Goal: Task Accomplishment & Management: Understand process/instructions

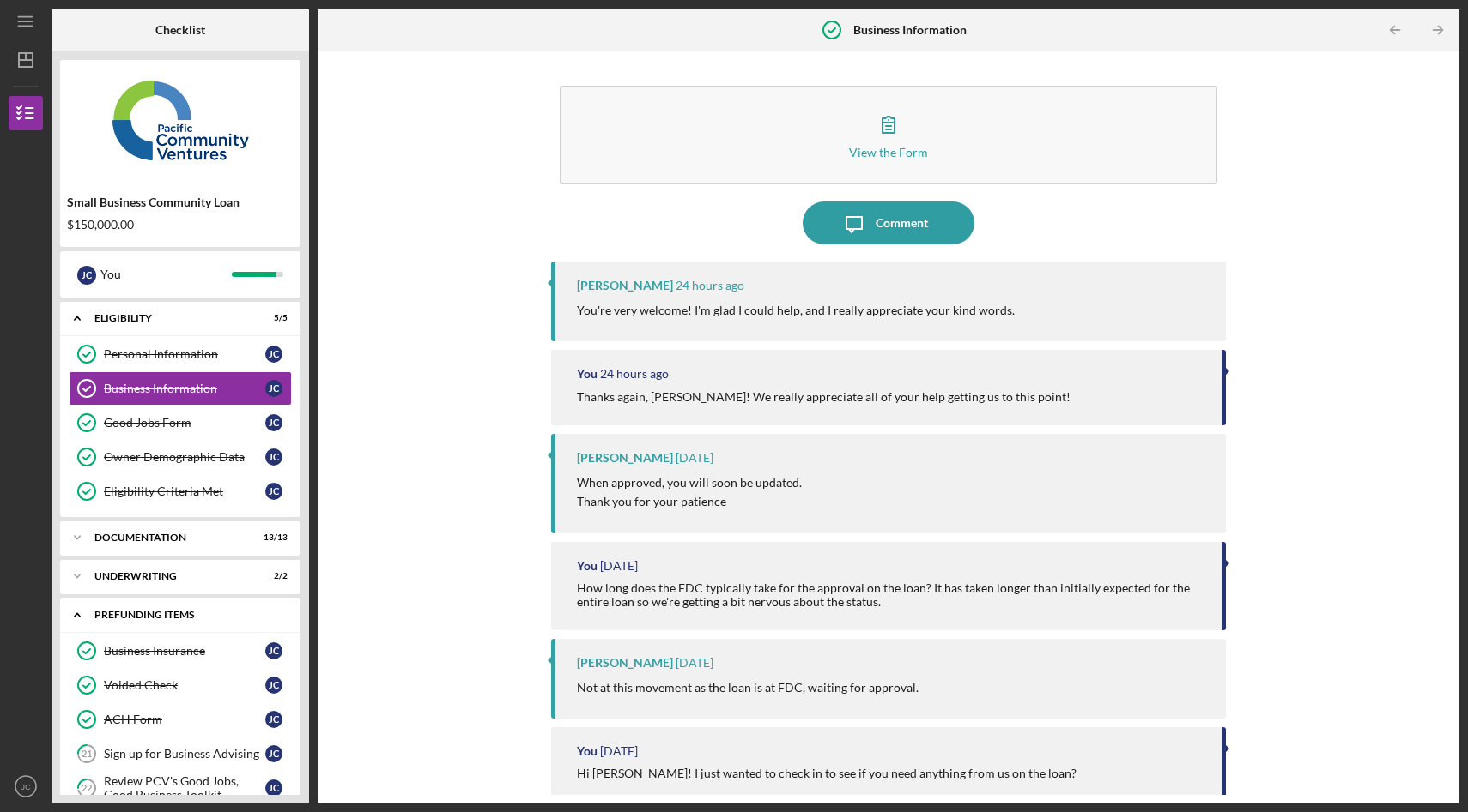
scroll to position [199, 0]
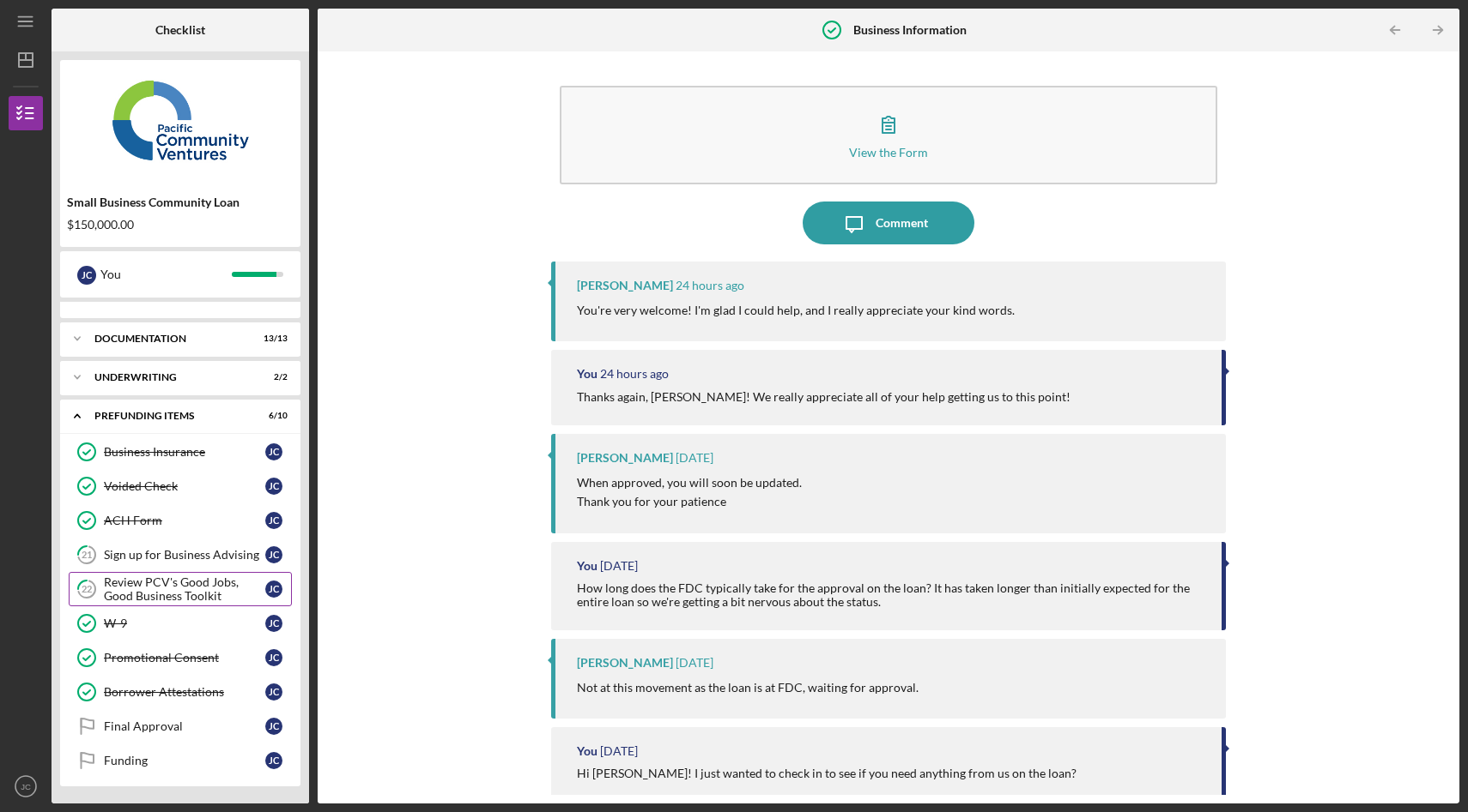
click at [191, 573] on link "22 Review PCV's Good Jobs, Good Business Toolkit [PERSON_NAME]" at bounding box center [180, 589] width 223 height 35
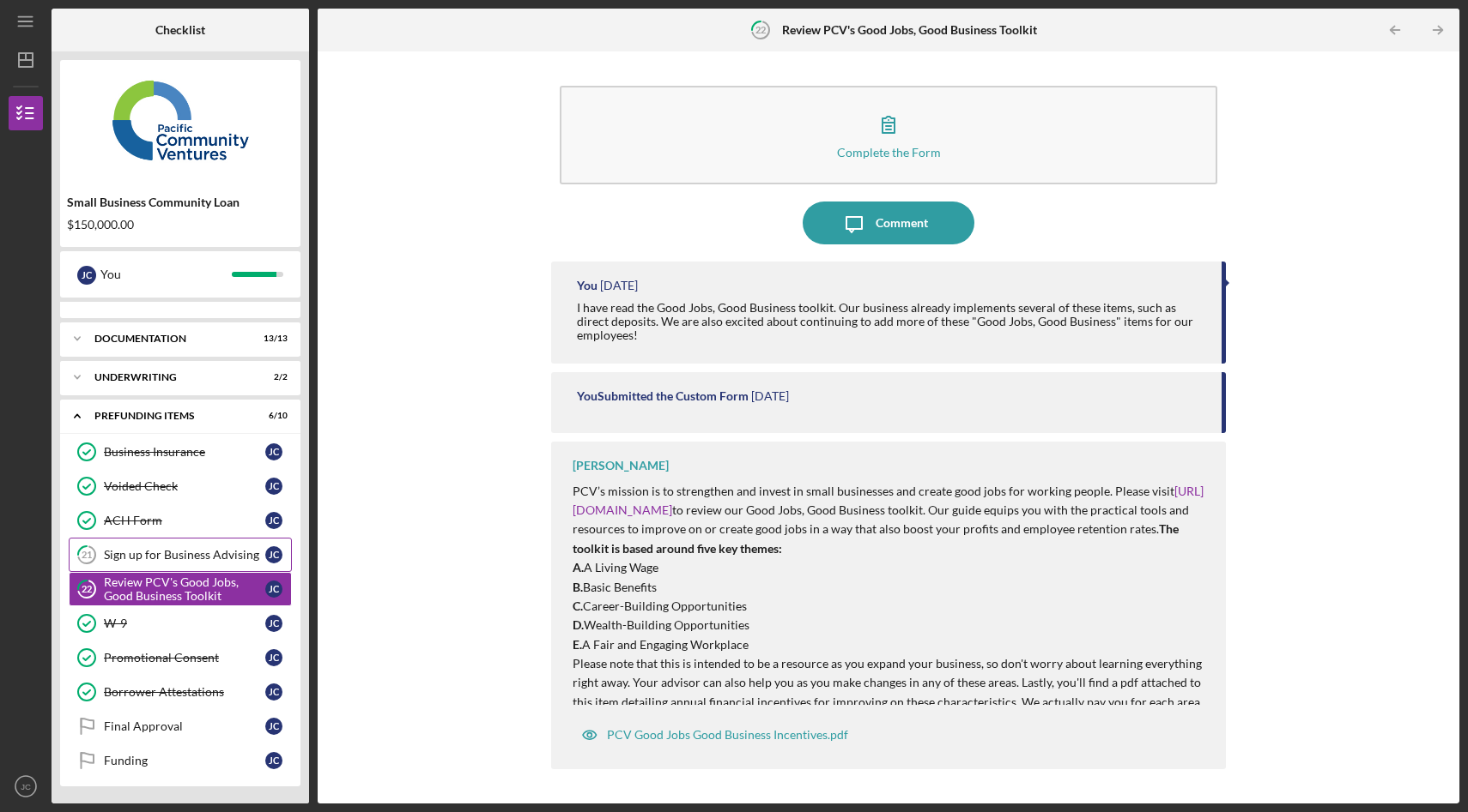
click at [195, 554] on div "Sign up for Business Advising" at bounding box center [185, 554] width 162 height 13
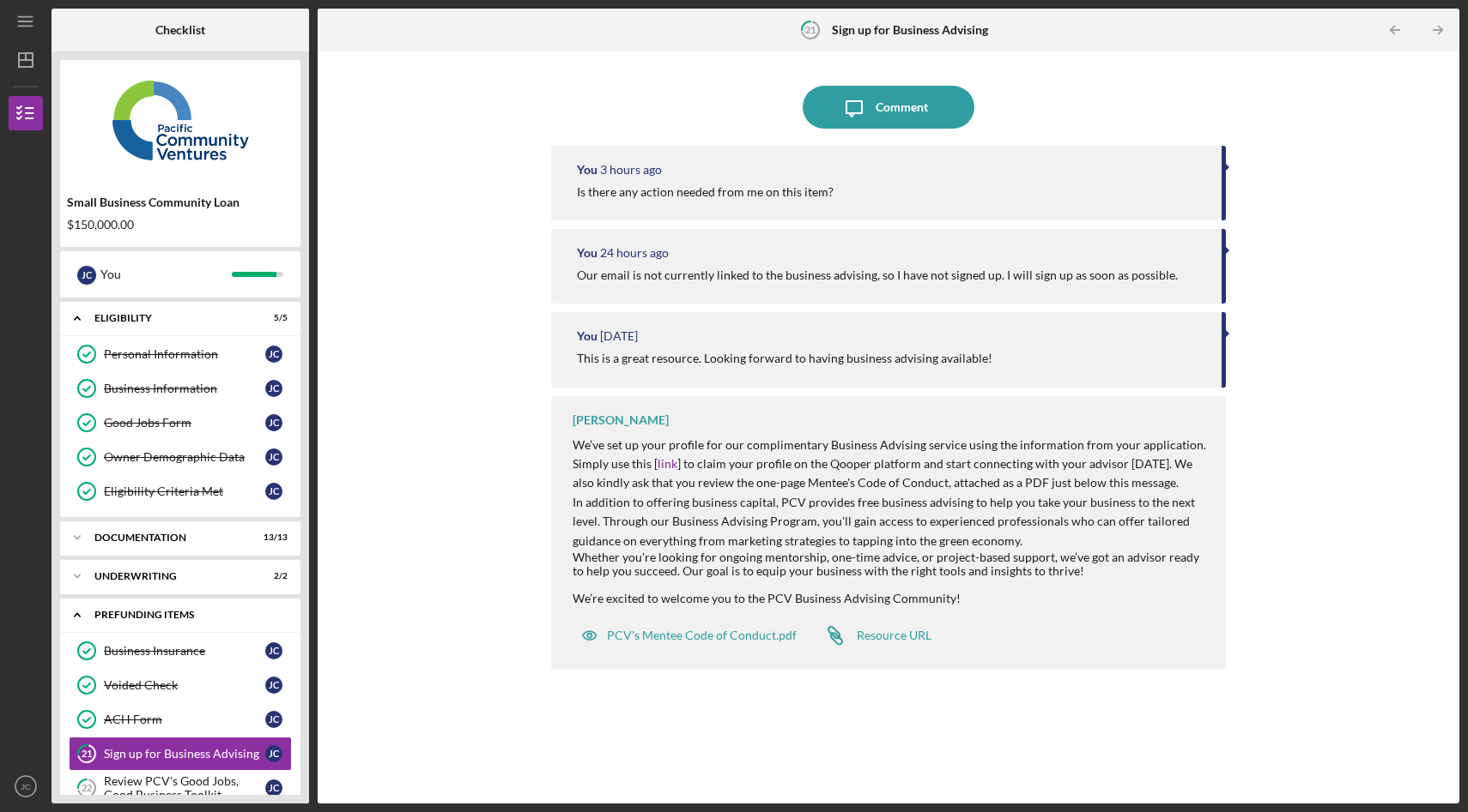
click at [156, 617] on div "Prefunding Items" at bounding box center [187, 615] width 185 height 11
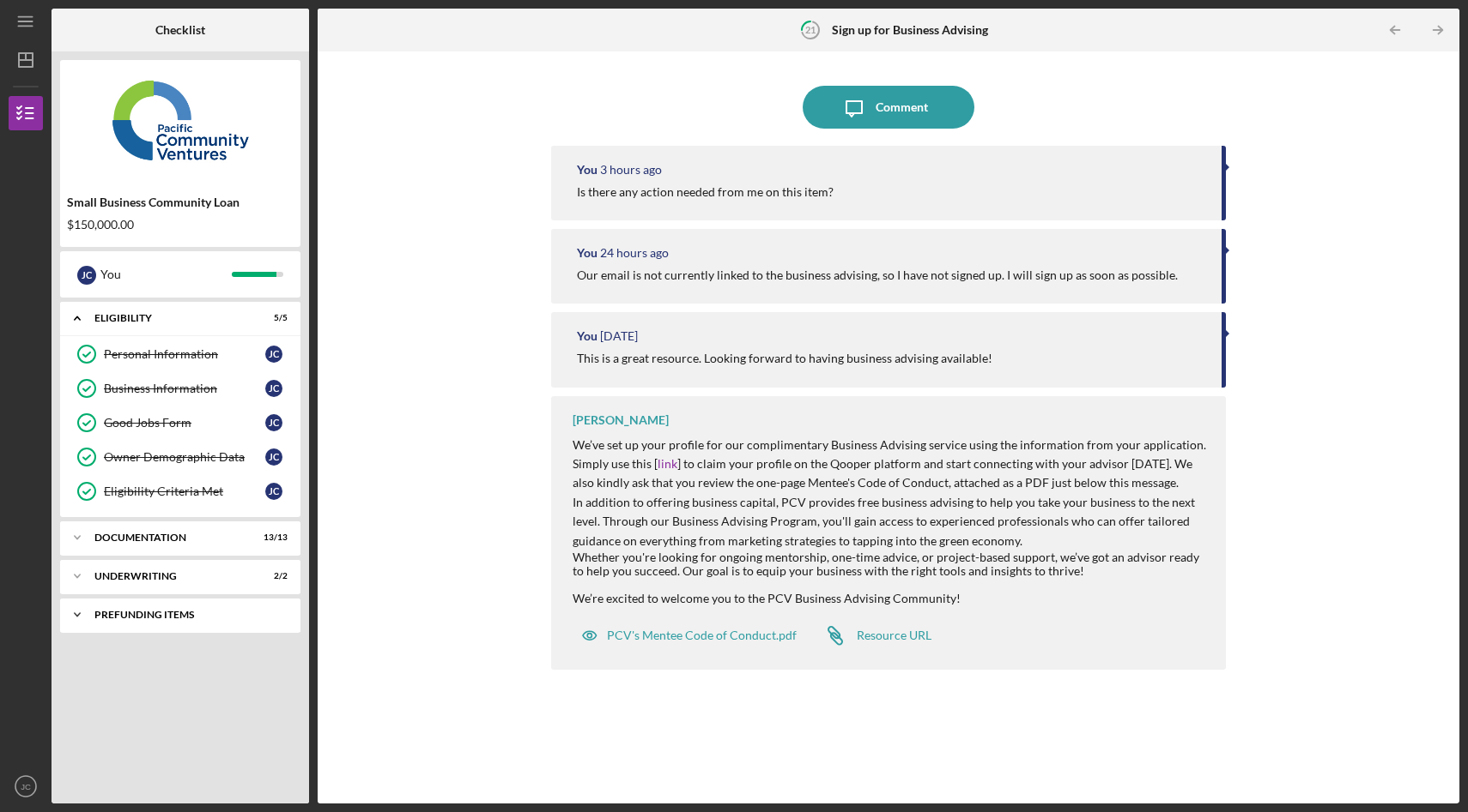
click at [159, 620] on div "Prefunding Items" at bounding box center [187, 615] width 185 height 11
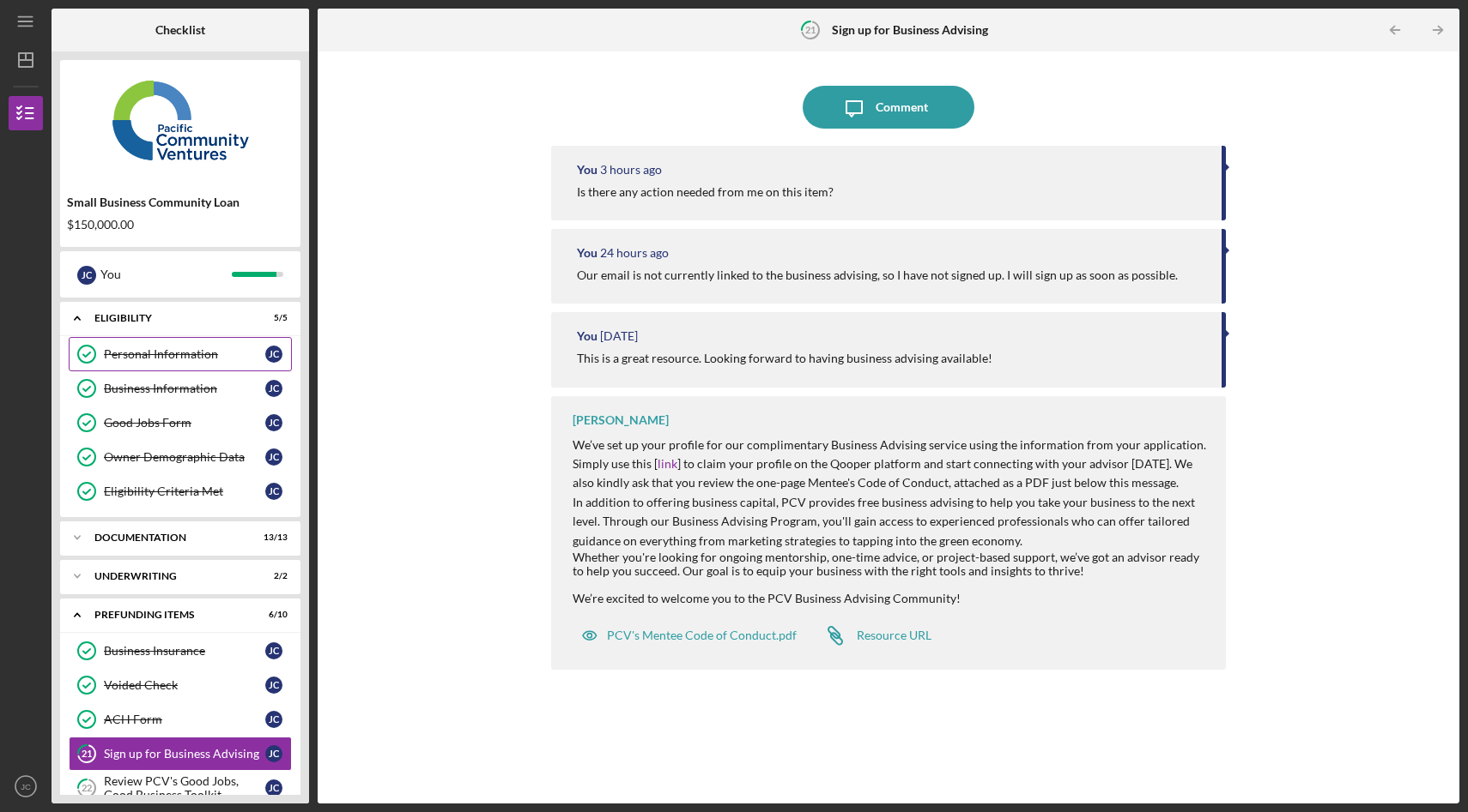
click at [193, 354] on div "Personal Information" at bounding box center [185, 355] width 162 height 13
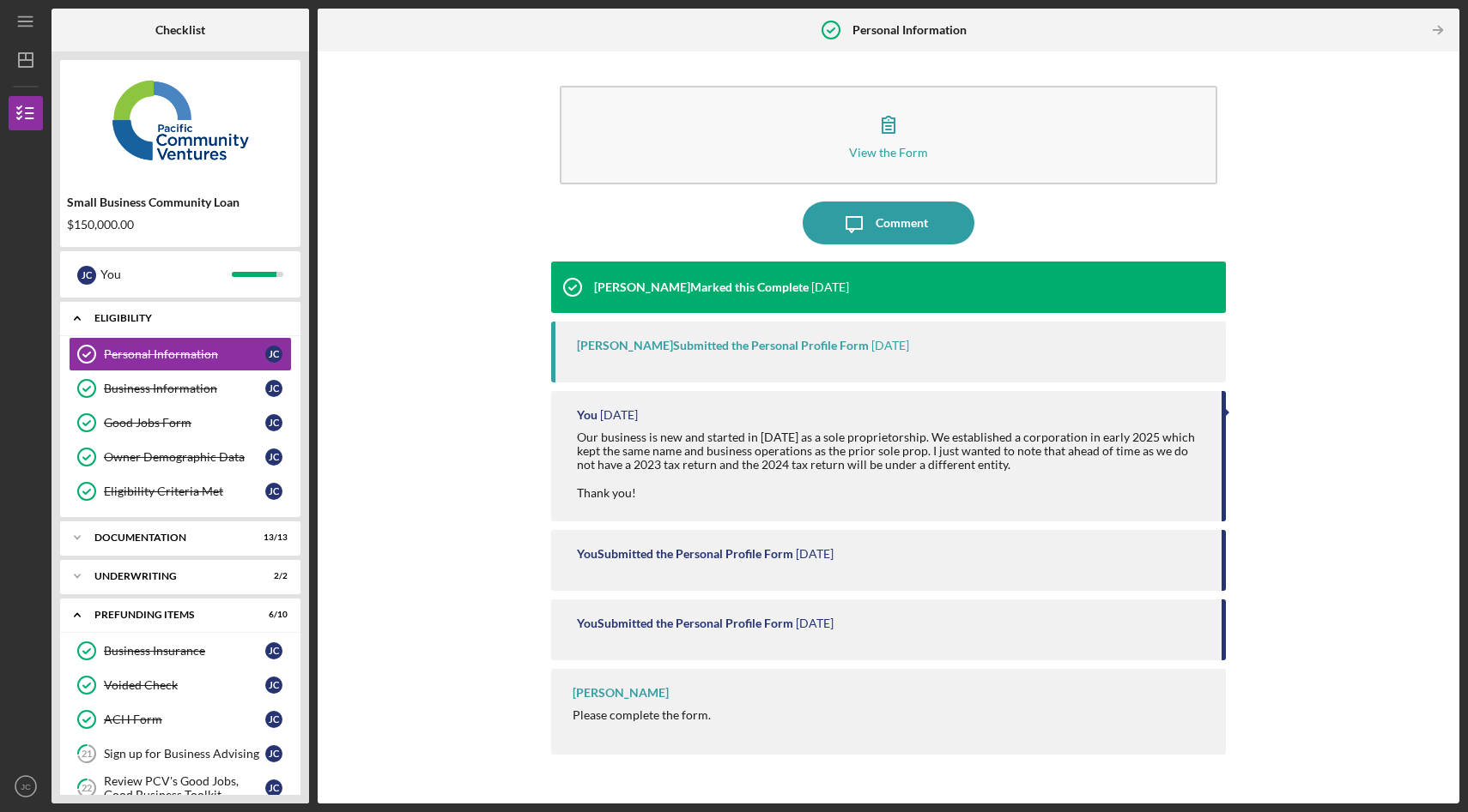
click at [75, 313] on icon "Icon/Expander" at bounding box center [77, 318] width 35 height 35
